Goal: Find contact information: Find contact information

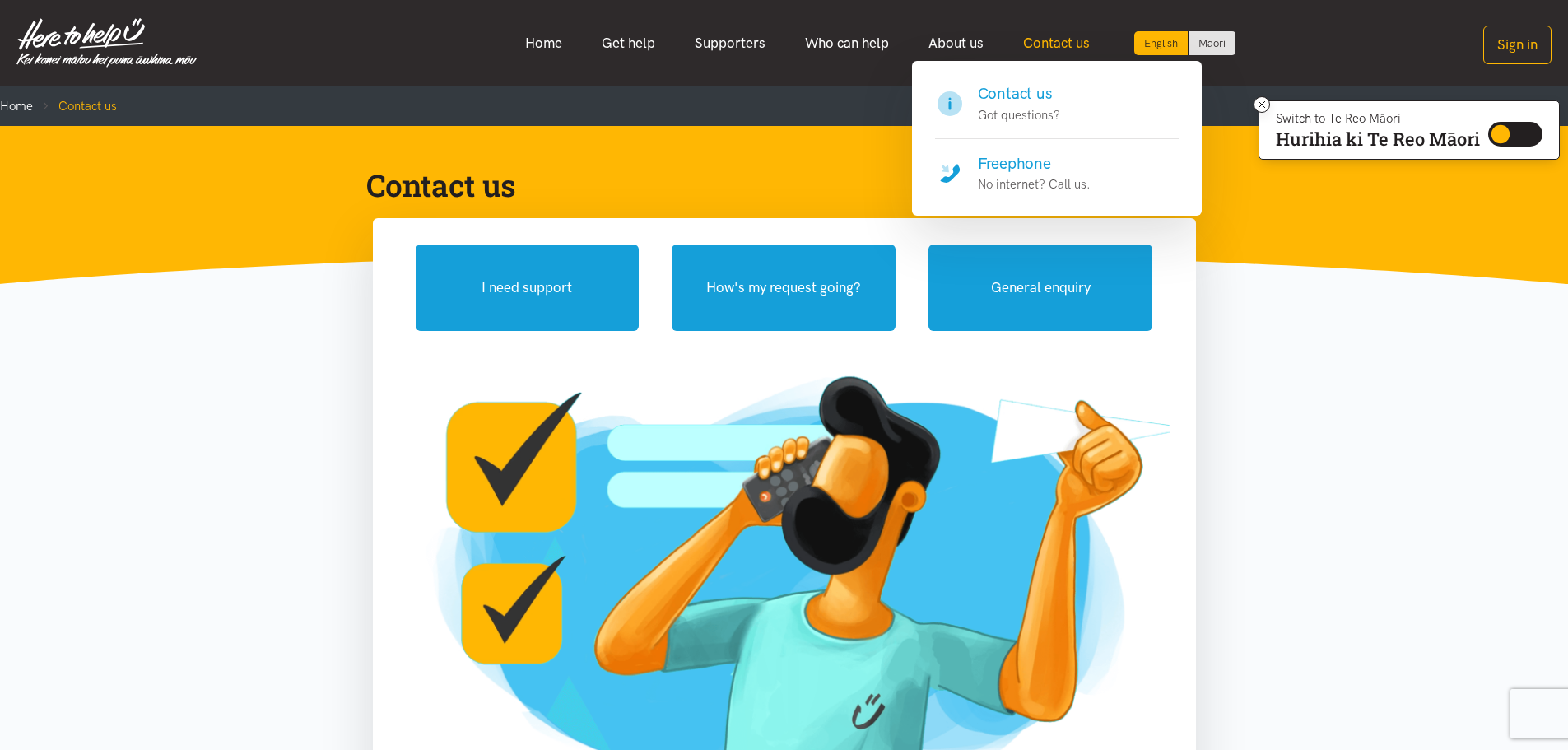
click at [1038, 44] on link "Contact us" at bounding box center [1055, 43] width 106 height 35
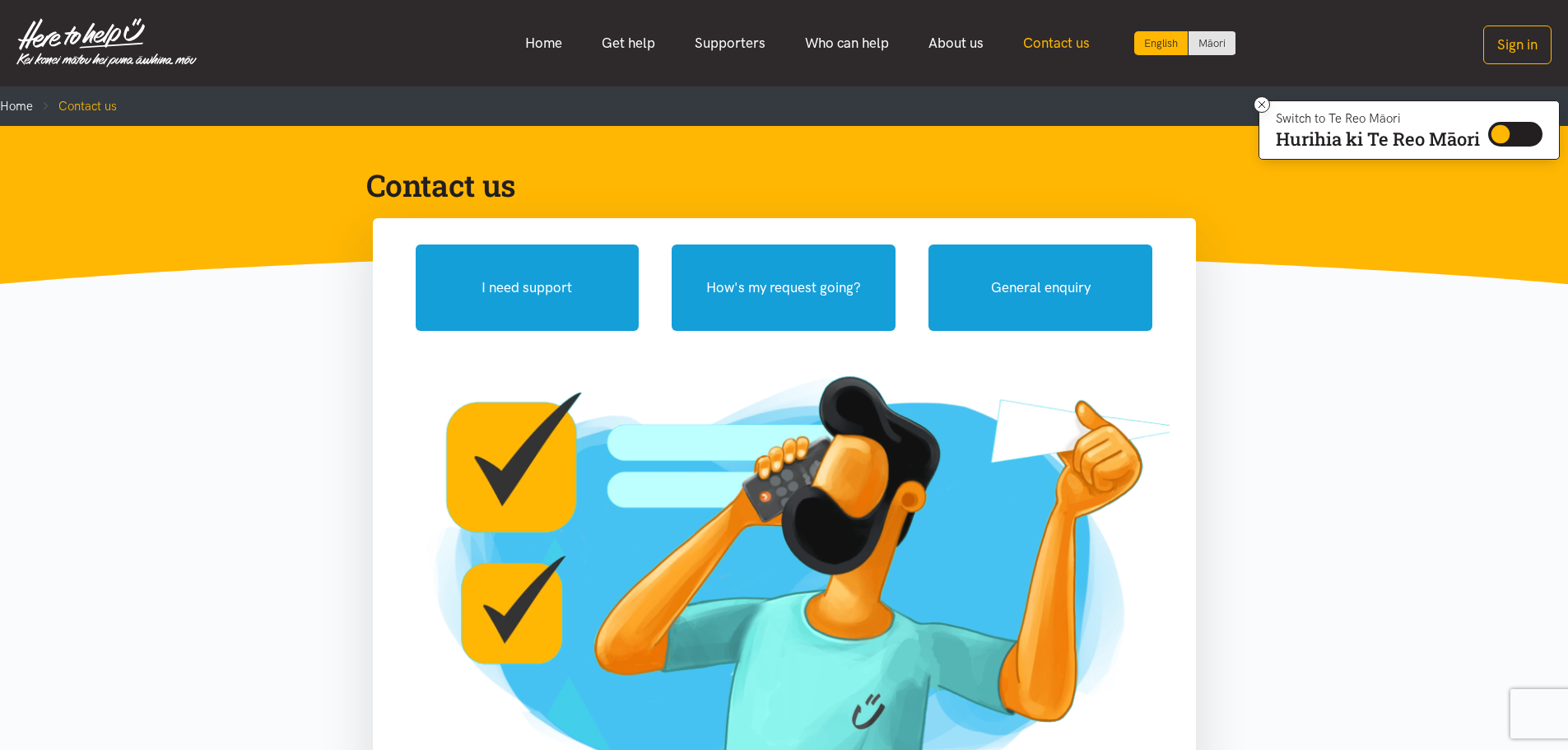
click at [1038, 44] on link "Contact us" at bounding box center [1055, 43] width 106 height 35
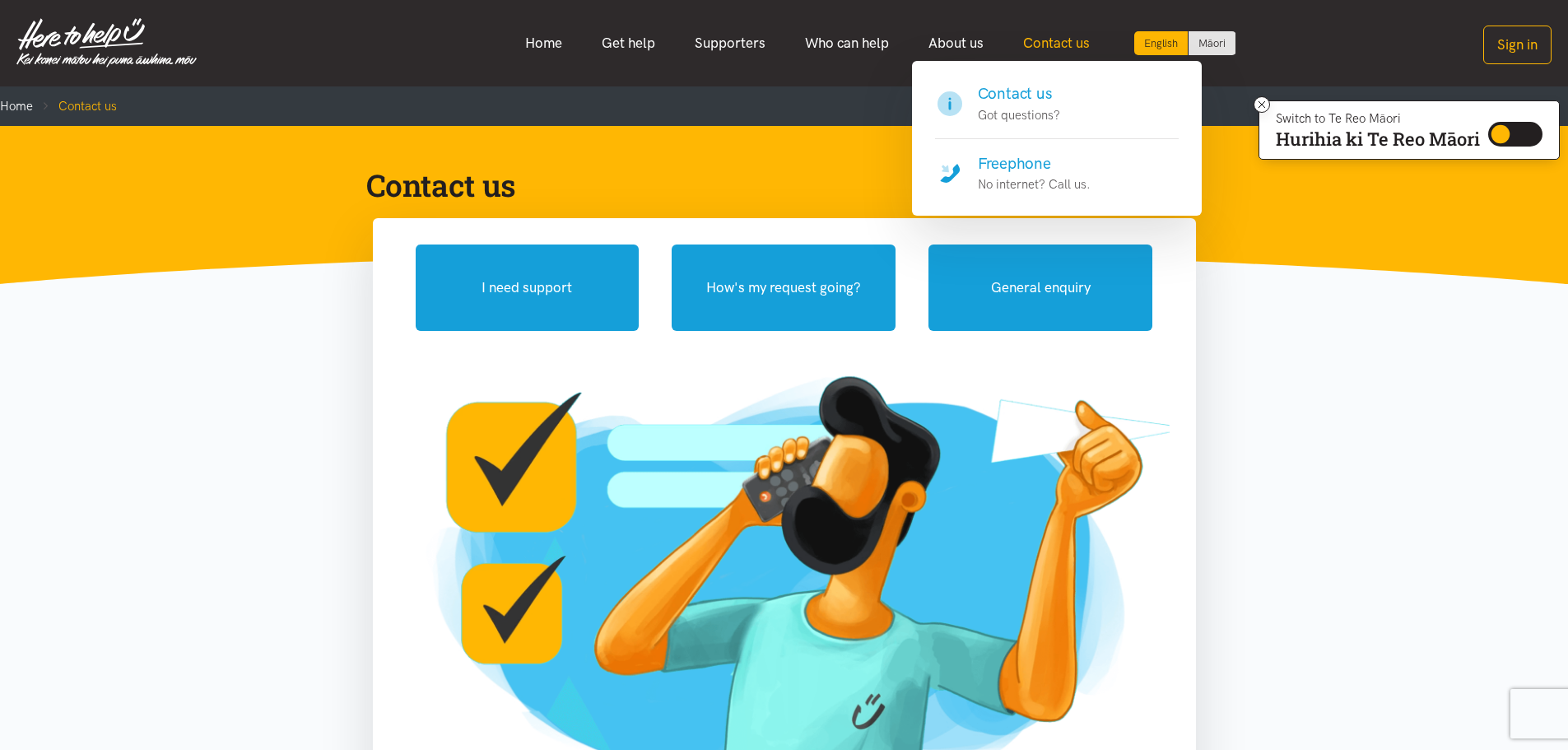
click at [1030, 36] on link "Contact us" at bounding box center [1055, 43] width 106 height 35
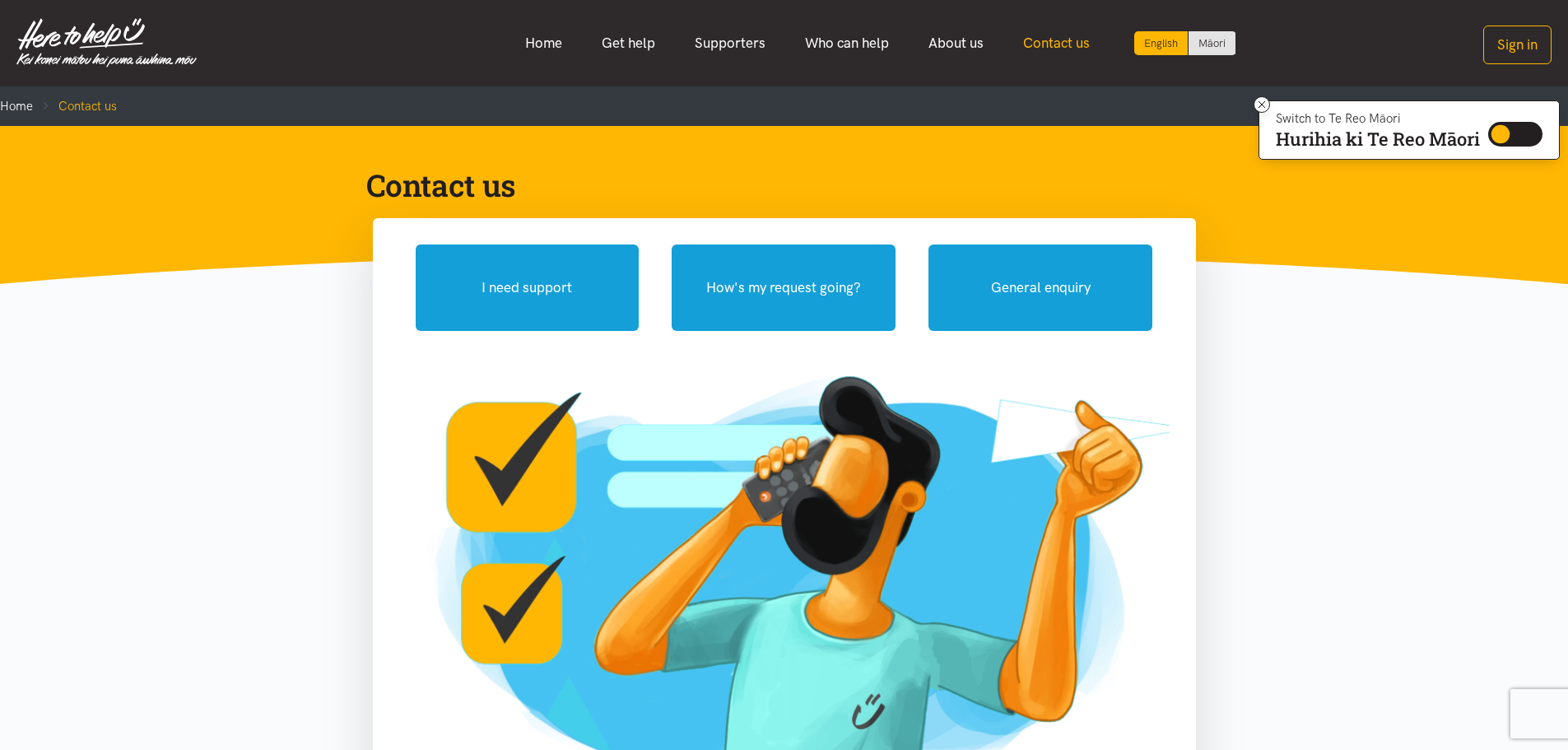
click at [1030, 36] on link "Contact us" at bounding box center [1055, 43] width 106 height 35
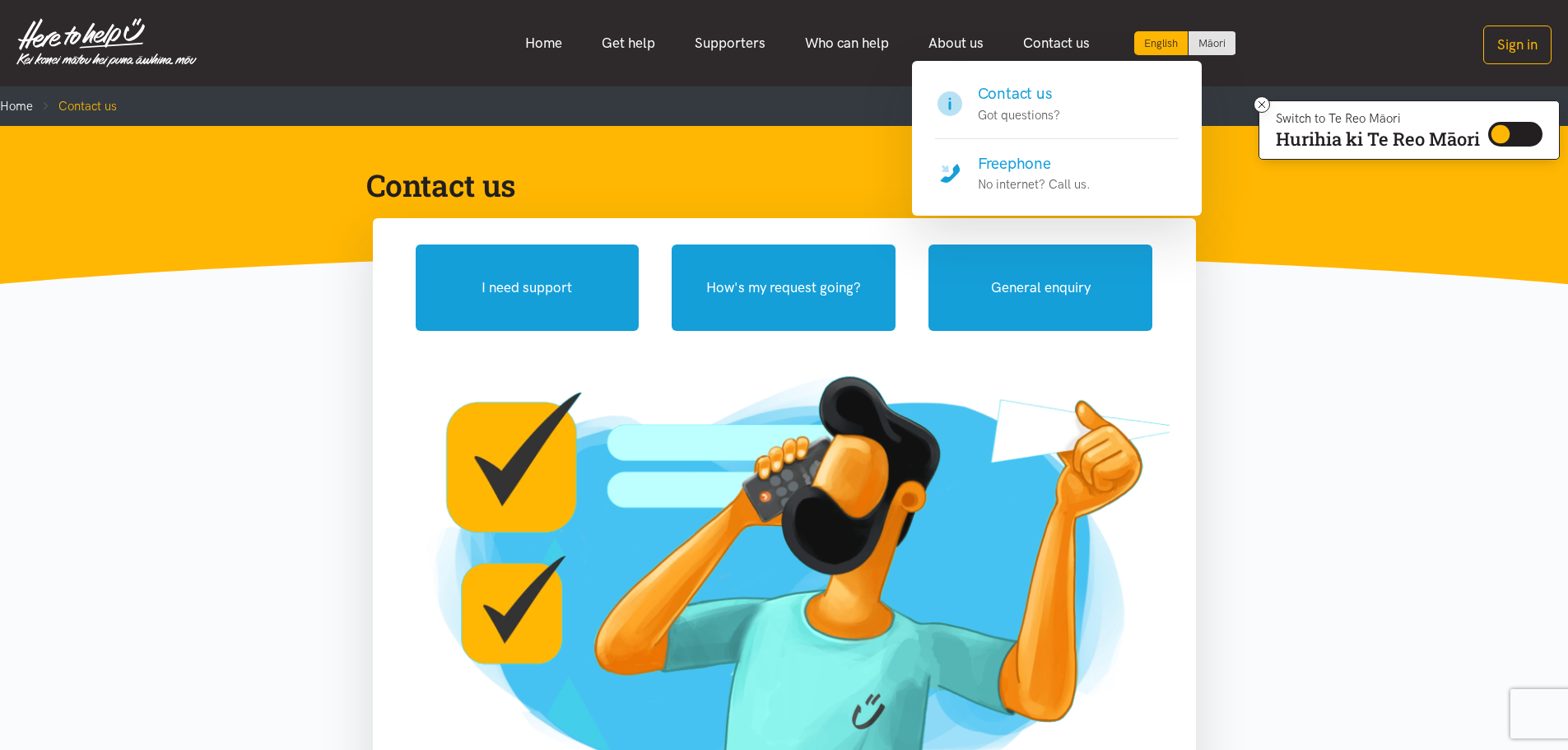
click at [1032, 159] on h4 "Freephone" at bounding box center [1034, 164] width 113 height 23
